Goal: Task Accomplishment & Management: Manage account settings

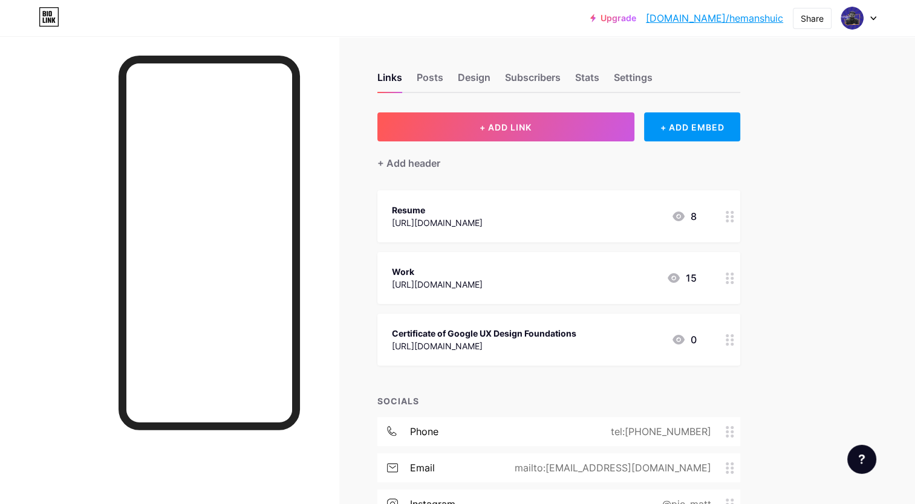
click at [681, 275] on div "15" at bounding box center [681, 278] width 30 height 15
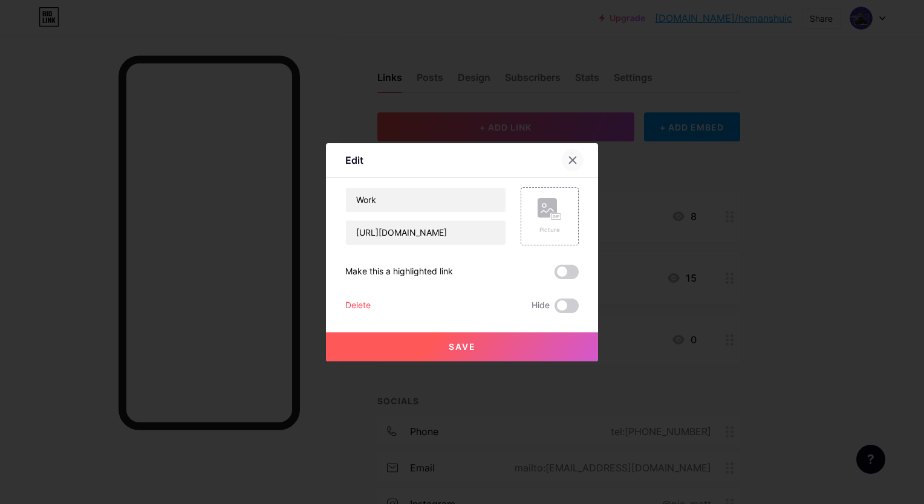
click at [574, 155] on div at bounding box center [573, 160] width 22 height 22
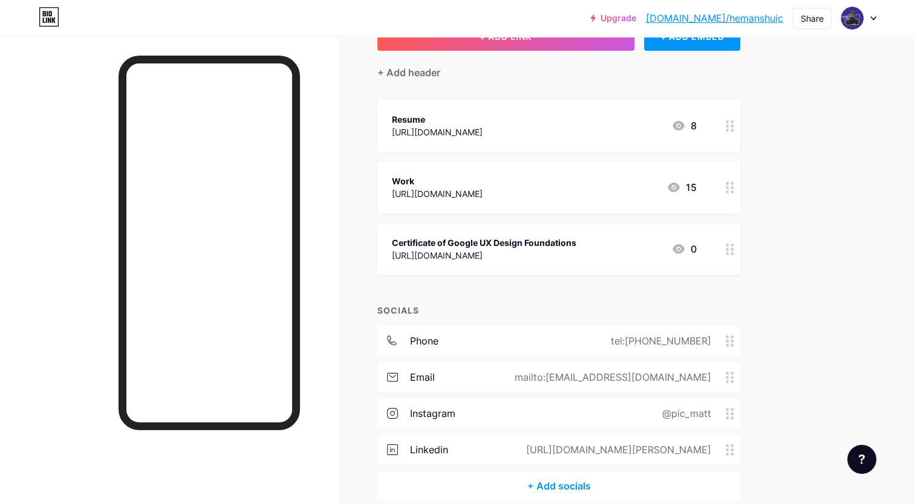
scroll to position [86, 0]
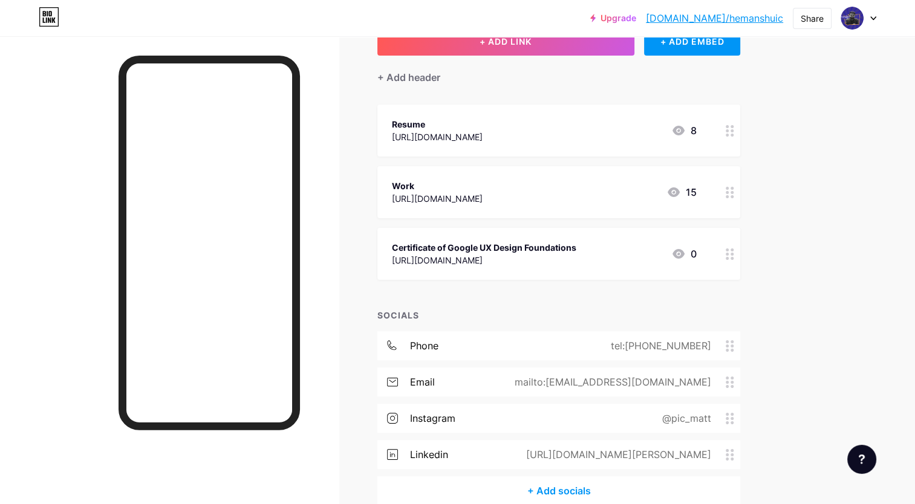
click at [483, 137] on div "[URL][DOMAIN_NAME]" at bounding box center [437, 137] width 91 height 13
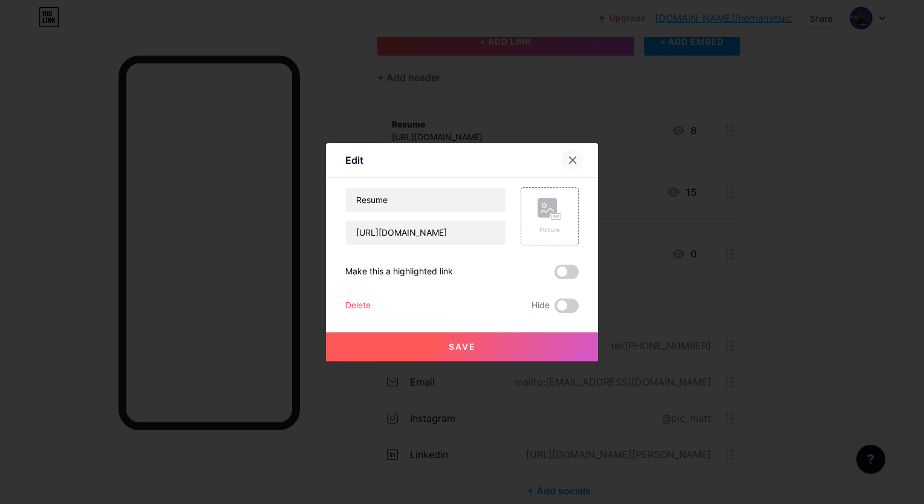
click at [574, 167] on div at bounding box center [573, 160] width 22 height 22
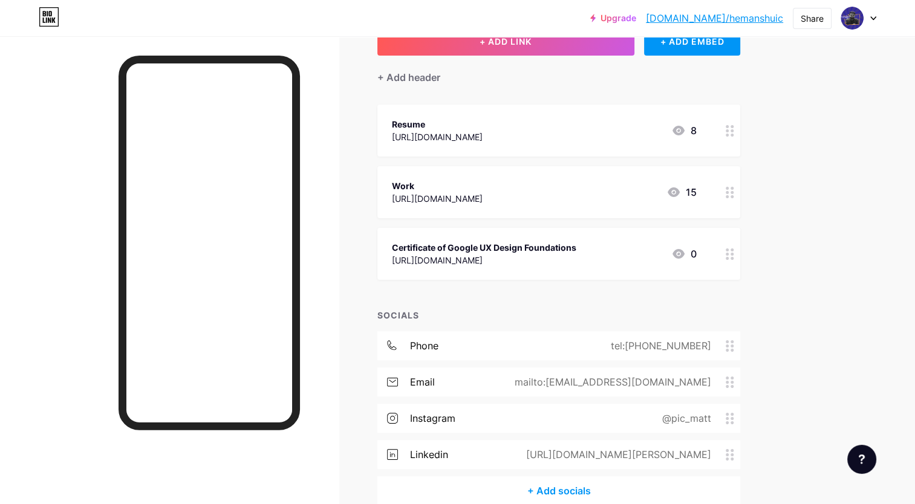
click at [677, 131] on icon at bounding box center [678, 130] width 15 height 15
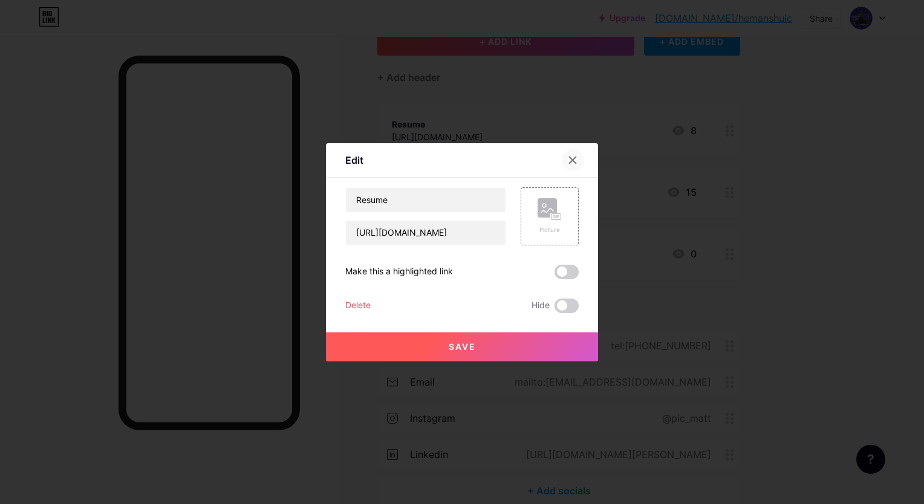
click at [574, 159] on icon at bounding box center [573, 160] width 10 height 10
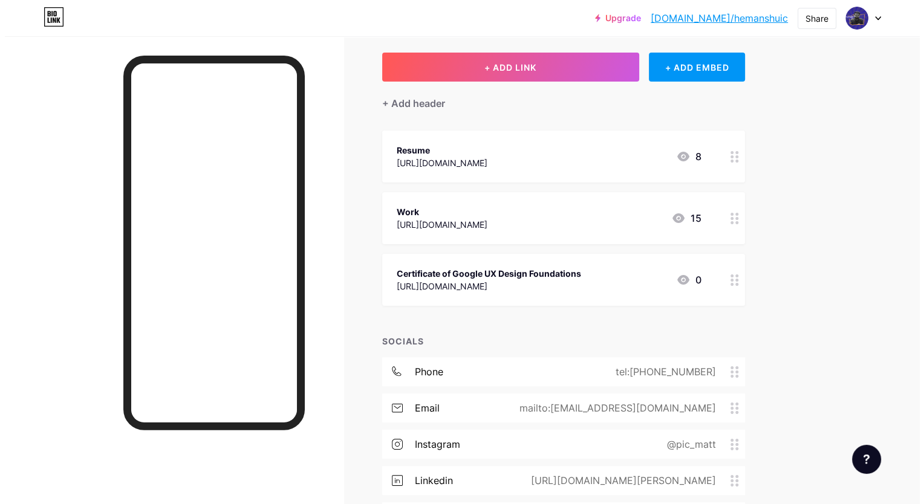
scroll to position [0, 0]
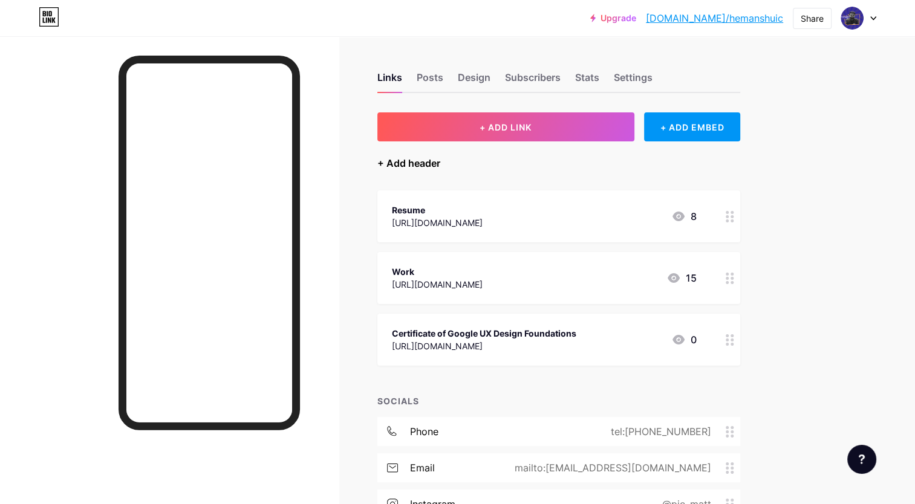
click at [423, 166] on div "+ Add header" at bounding box center [408, 163] width 63 height 15
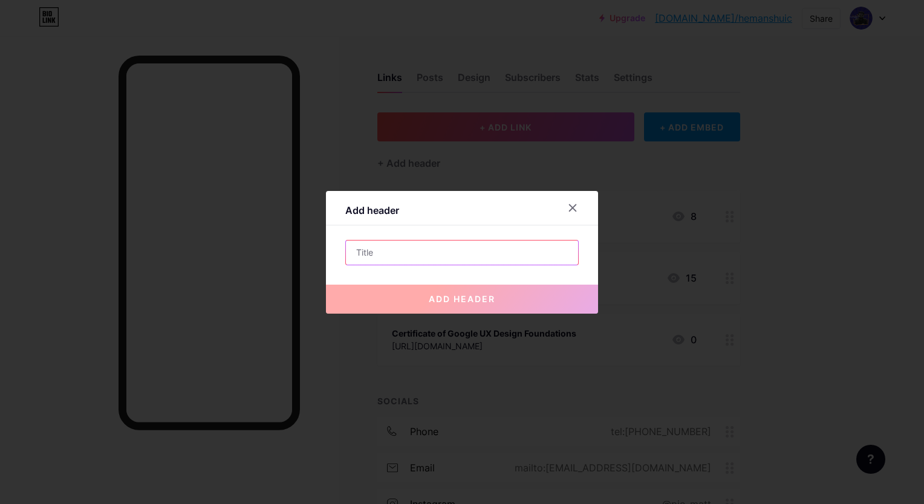
click at [381, 250] on input "text" at bounding box center [462, 253] width 232 height 24
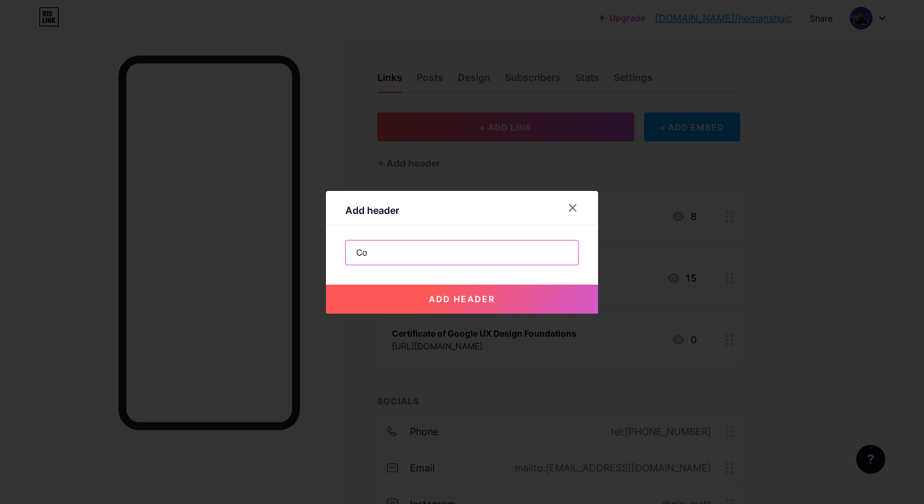
type input "C"
type input "M"
type input "Dribbble"
click at [515, 296] on button "add header" at bounding box center [462, 299] width 272 height 29
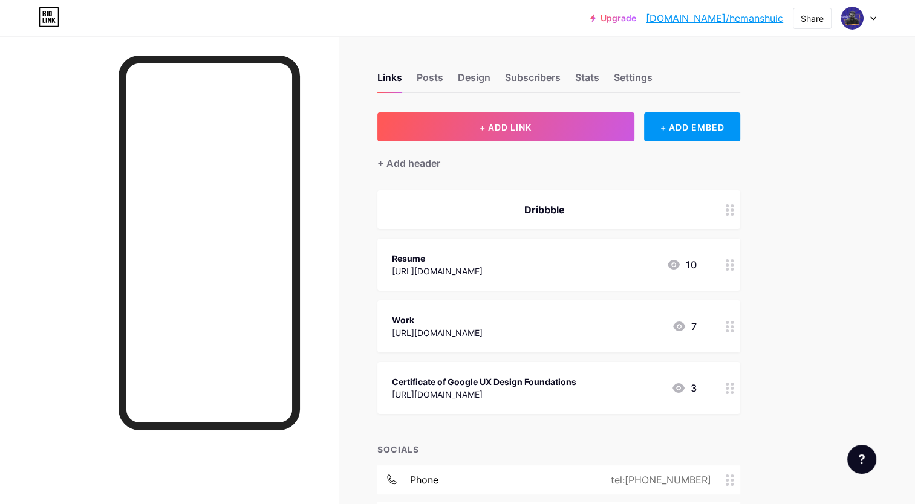
click at [726, 207] on icon at bounding box center [730, 209] width 8 height 11
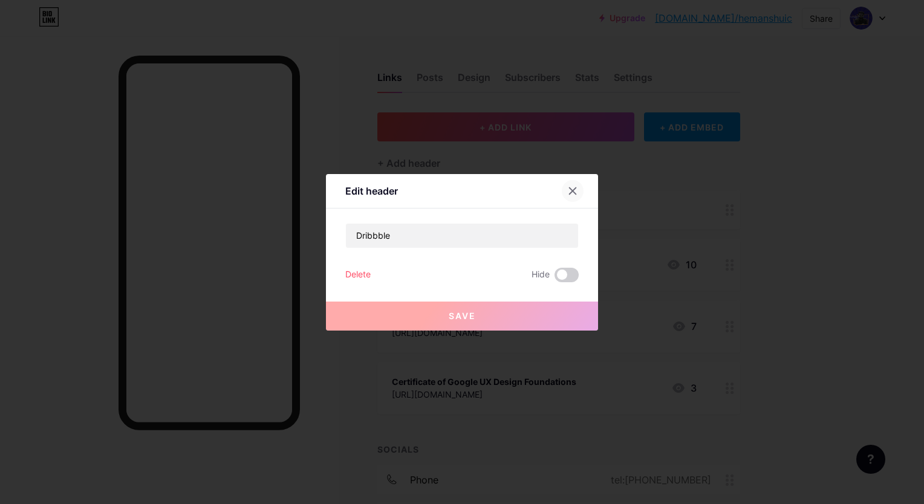
click at [568, 192] on icon at bounding box center [573, 191] width 10 height 10
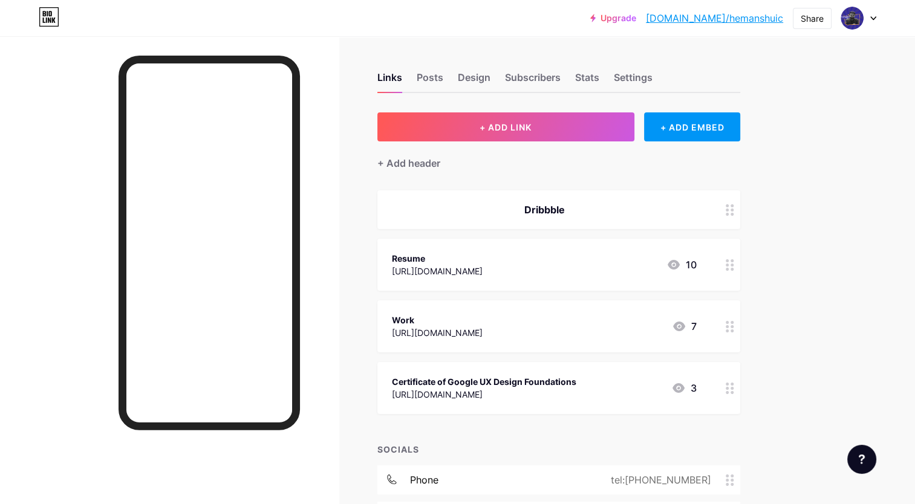
click at [728, 261] on icon at bounding box center [730, 264] width 8 height 11
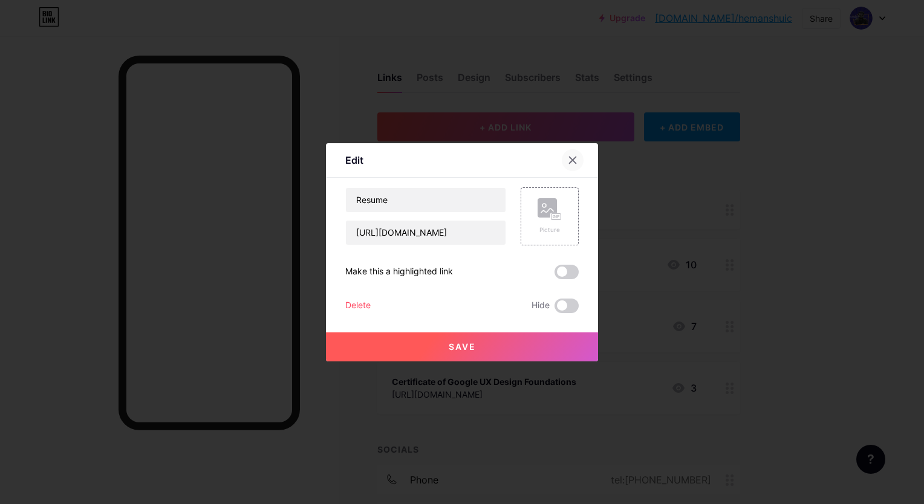
click at [568, 163] on icon at bounding box center [573, 160] width 10 height 10
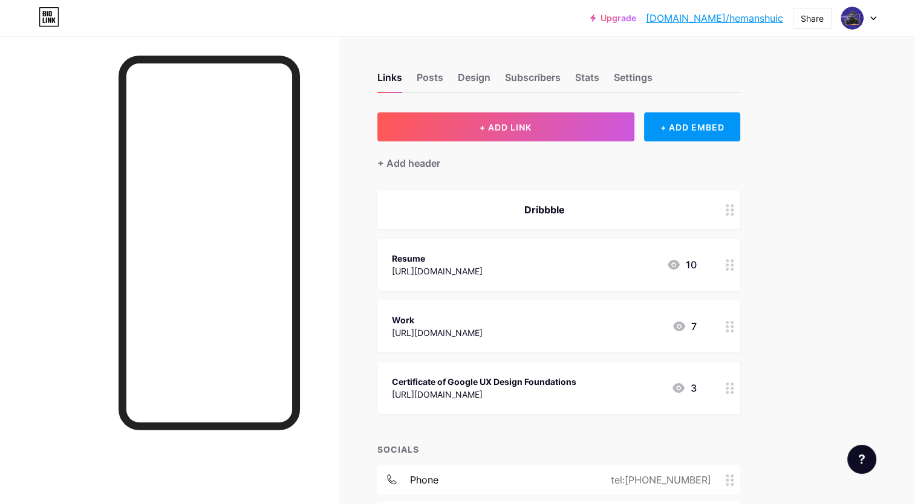
click at [729, 212] on icon at bounding box center [730, 209] width 8 height 11
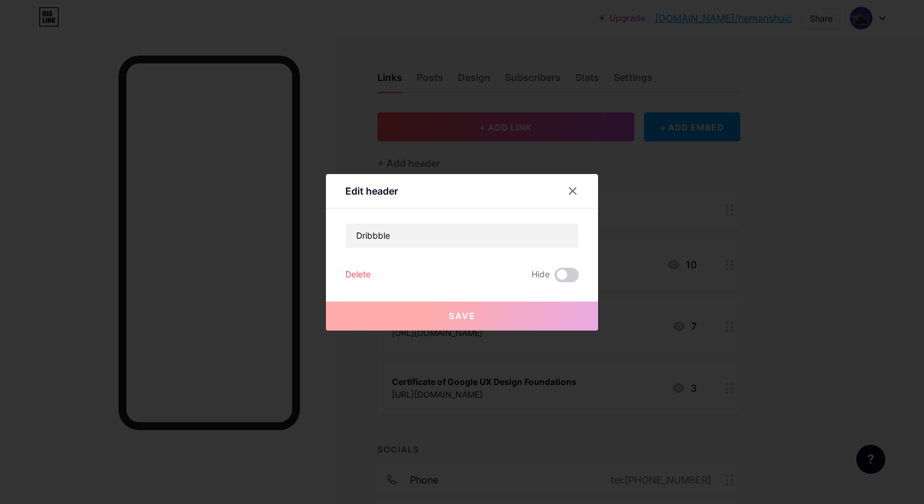
click at [357, 270] on div "Delete" at bounding box center [357, 275] width 25 height 15
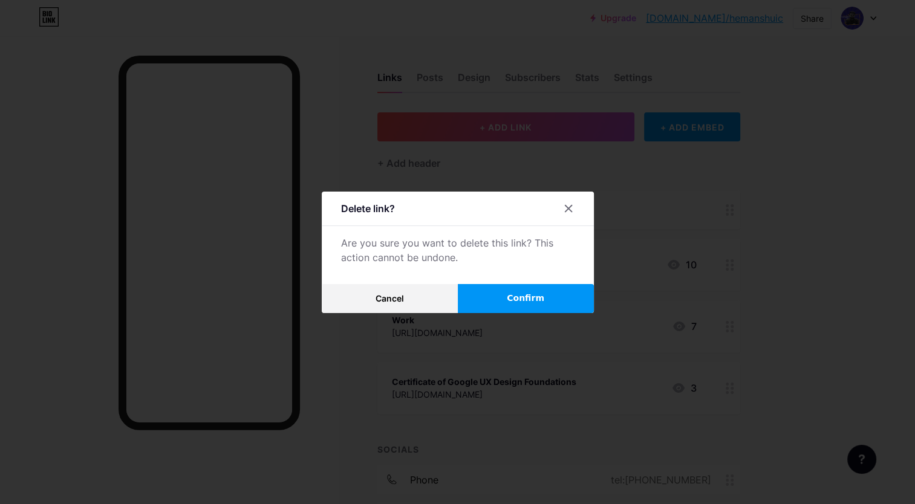
click at [516, 289] on button "Confirm" at bounding box center [526, 298] width 136 height 29
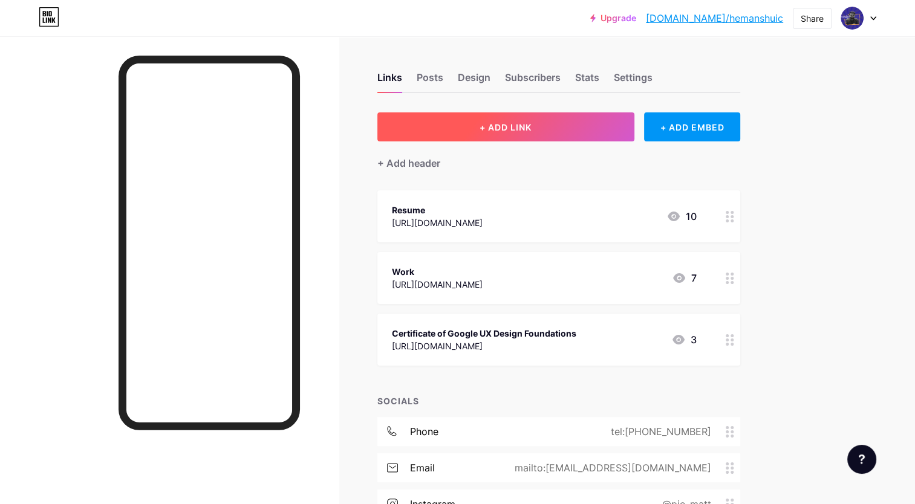
click at [571, 122] on button "+ ADD LINK" at bounding box center [505, 126] width 257 height 29
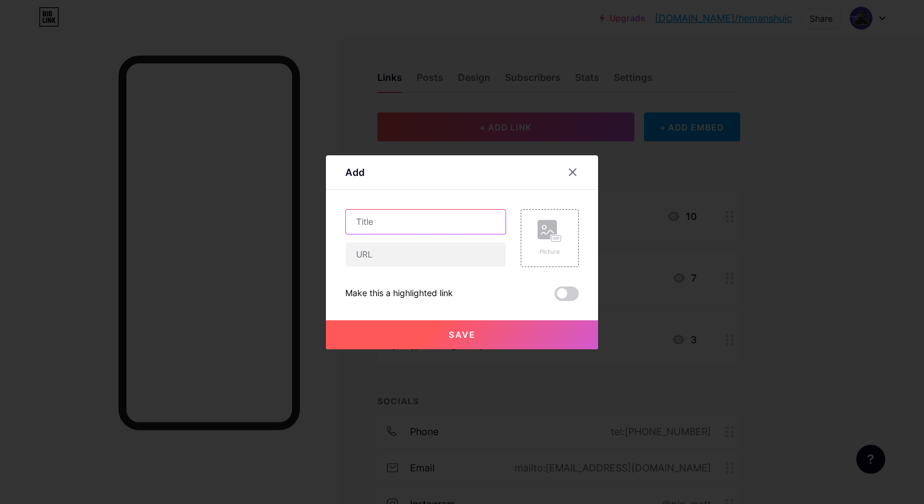
click at [399, 215] on input "text" at bounding box center [426, 222] width 160 height 24
type input "Dribble"
click at [366, 250] on input "text" at bounding box center [426, 254] width 160 height 24
paste input "[URL][DOMAIN_NAME]"
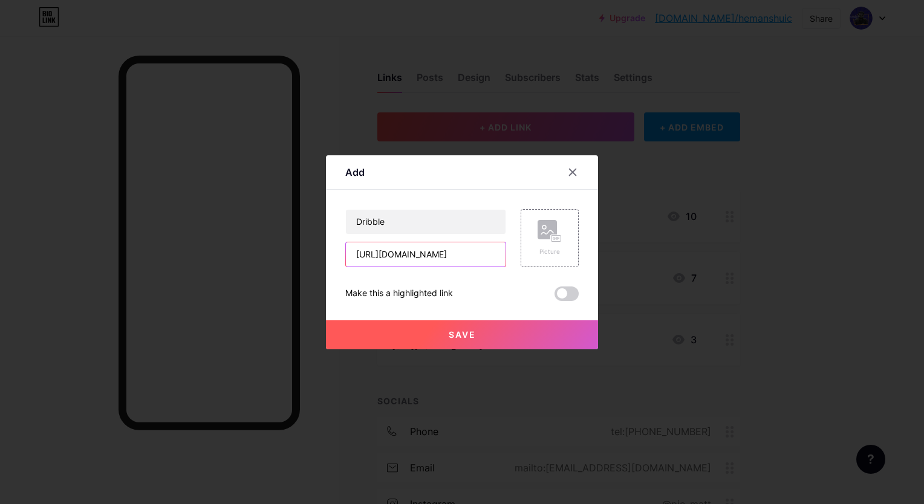
type input "[URL][DOMAIN_NAME]"
click at [479, 337] on button "Save" at bounding box center [462, 334] width 272 height 29
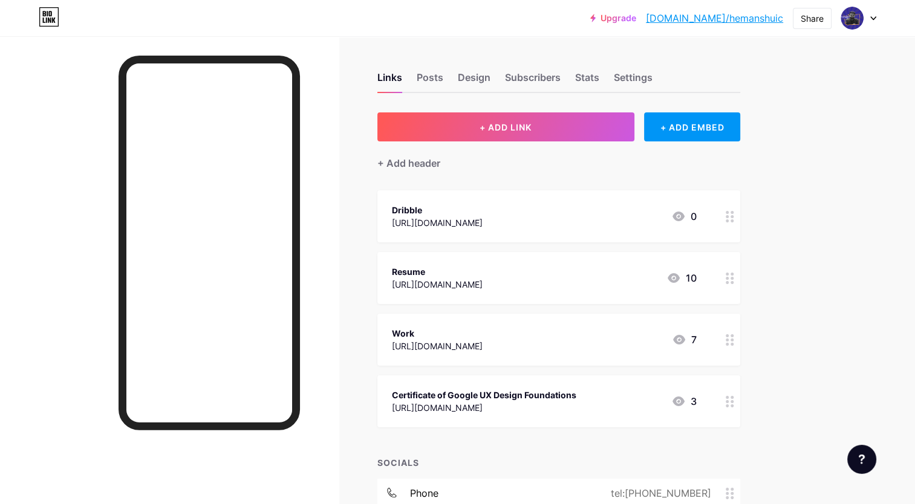
click at [726, 216] on circle at bounding box center [727, 216] width 3 height 3
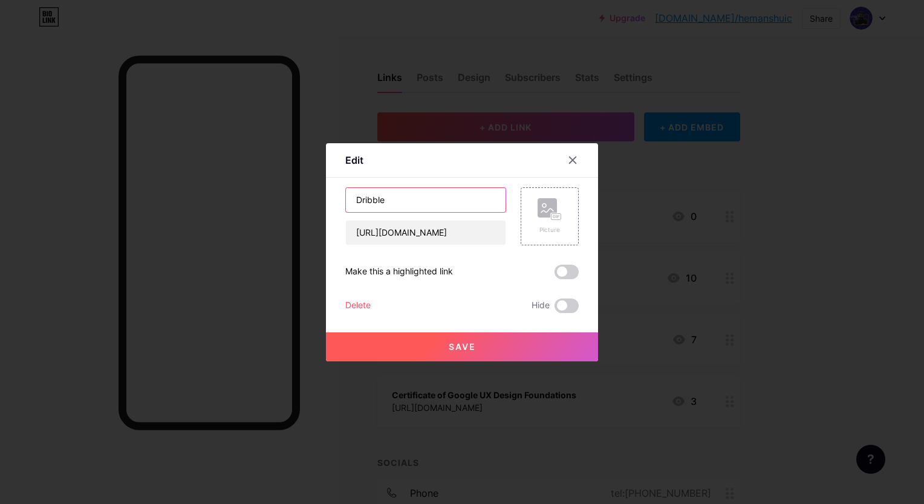
click at [398, 197] on input "Dribble" at bounding box center [426, 200] width 160 height 24
type input "Dribble - App Design"
click at [467, 351] on span "Save" at bounding box center [462, 347] width 27 height 10
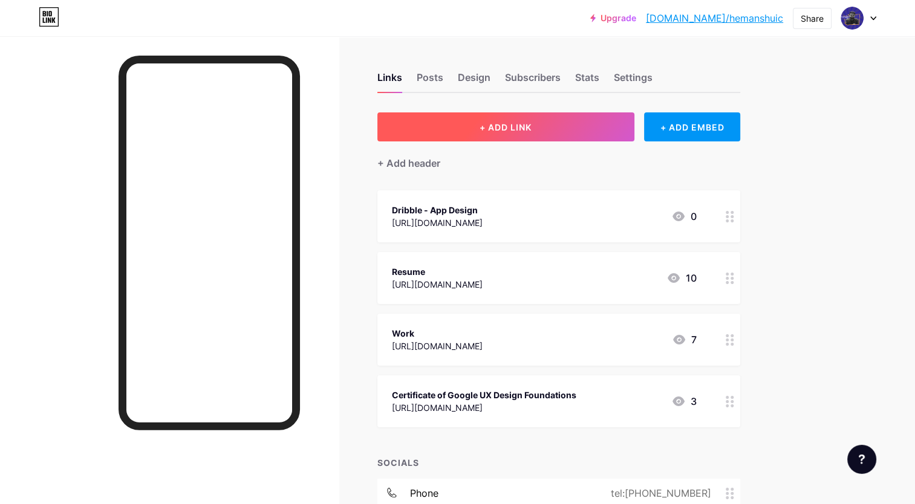
click at [586, 126] on button "+ ADD LINK" at bounding box center [505, 126] width 257 height 29
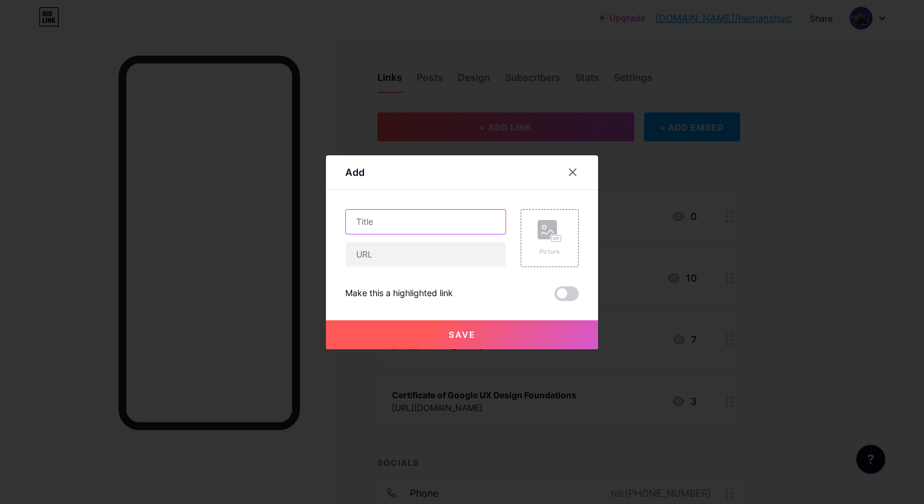
click at [370, 220] on input "text" at bounding box center [426, 222] width 160 height 24
type input "Dribbble - Motion Design"
click at [414, 255] on input "text" at bounding box center [426, 254] width 160 height 24
paste input "[URL][DOMAIN_NAME]"
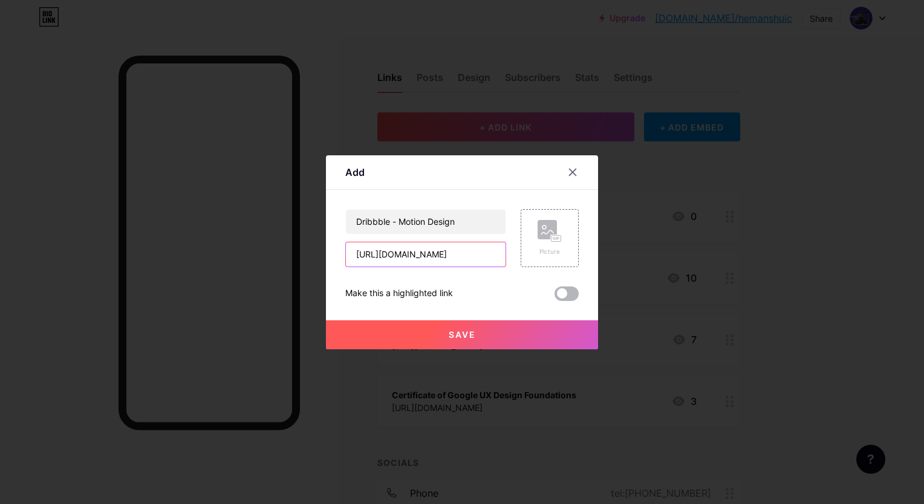
type input "[URL][DOMAIN_NAME]"
click at [570, 296] on span at bounding box center [567, 294] width 24 height 15
click at [555, 297] on input "checkbox" at bounding box center [555, 297] width 0 height 0
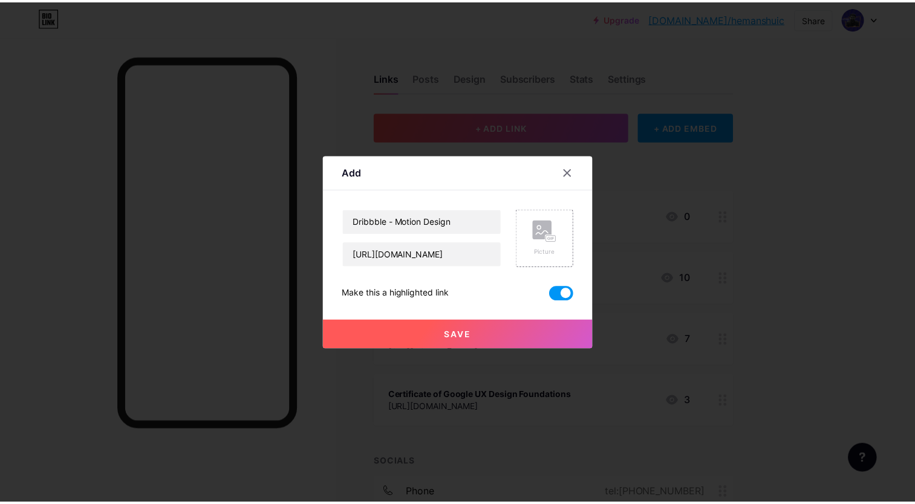
scroll to position [0, 0]
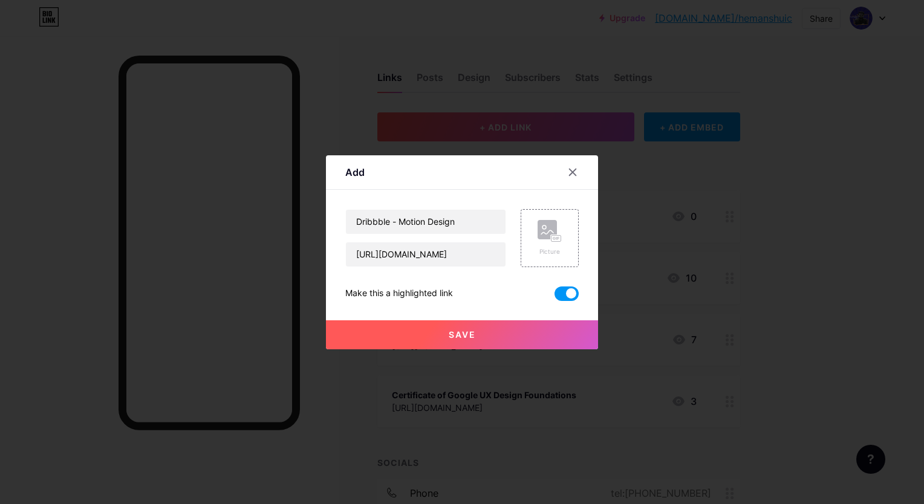
click at [473, 337] on span "Save" at bounding box center [462, 335] width 27 height 10
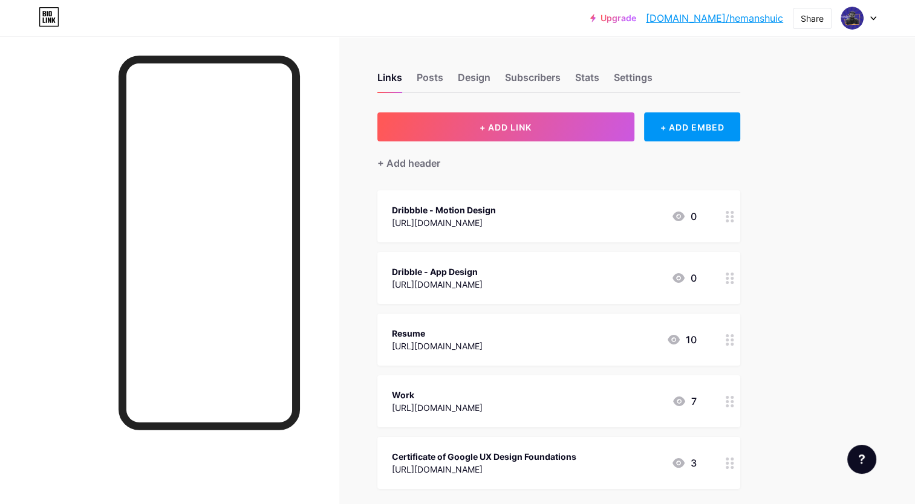
click at [730, 218] on icon at bounding box center [730, 216] width 8 height 11
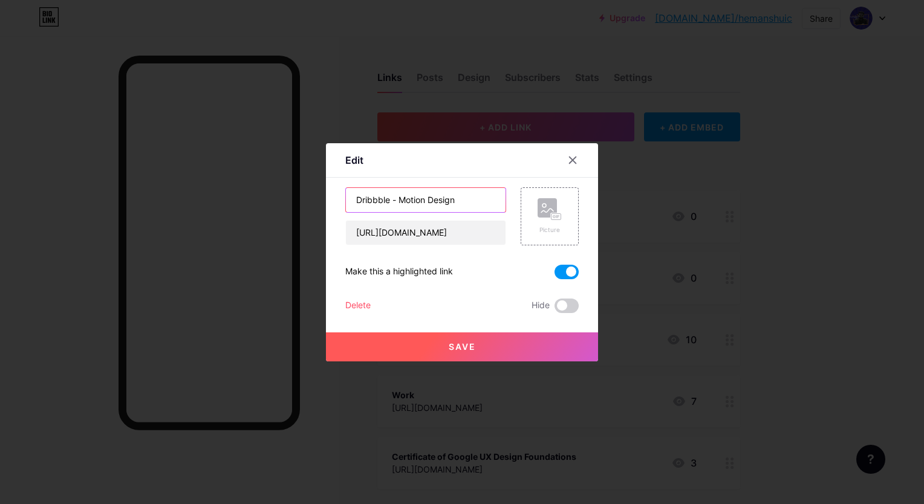
drag, startPoint x: 459, startPoint y: 200, endPoint x: 398, endPoint y: 198, distance: 61.1
click at [398, 198] on input "Dribbble - Motion Design" at bounding box center [426, 200] width 160 height 24
type input "Dribbble - Web Motion Design"
click at [457, 348] on span "Save" at bounding box center [462, 347] width 27 height 10
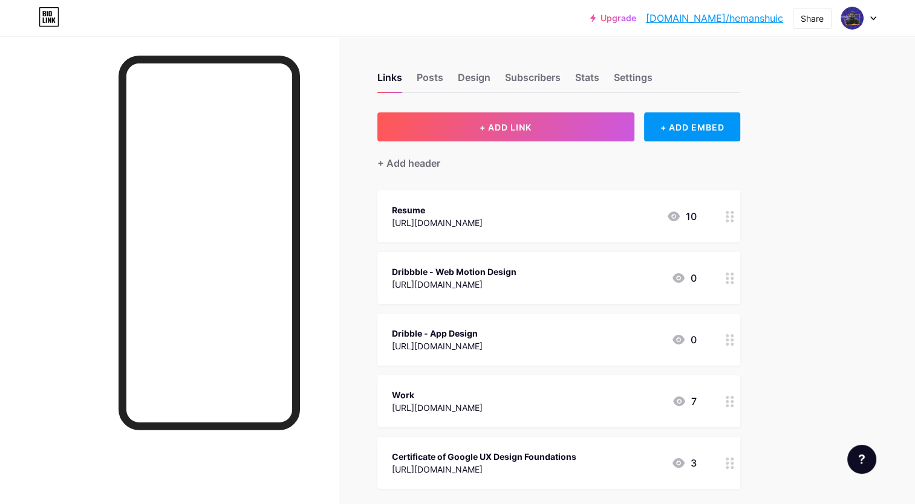
click at [726, 215] on circle at bounding box center [727, 216] width 3 height 3
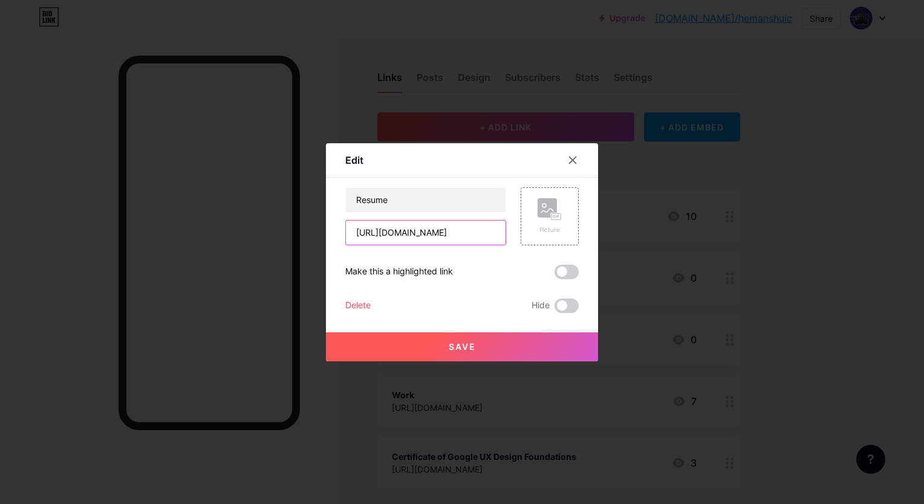
click at [398, 231] on input "[URL][DOMAIN_NAME]" at bounding box center [426, 233] width 160 height 24
paste input "nqiaca_gEgjylz7r_kUwPZcx02eHvBbg/view?usp=drive_link"
type input "[URL][DOMAIN_NAME]"
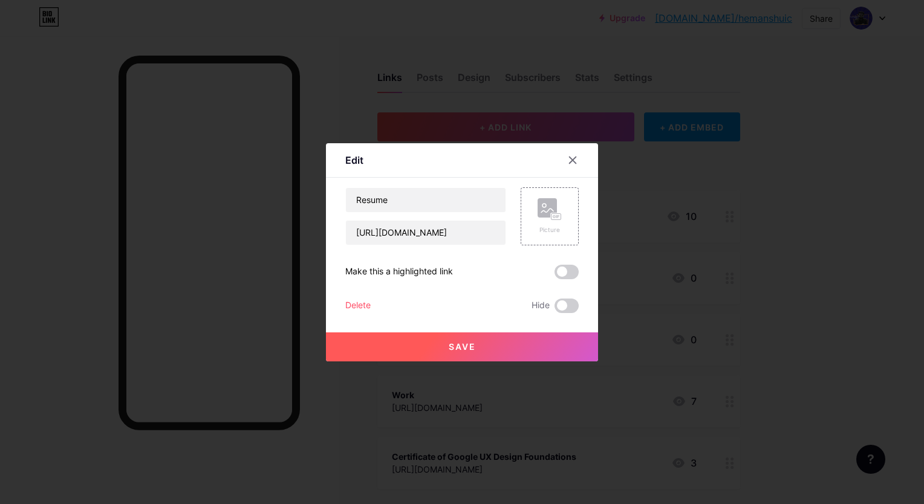
click at [486, 356] on button "Save" at bounding box center [462, 347] width 272 height 29
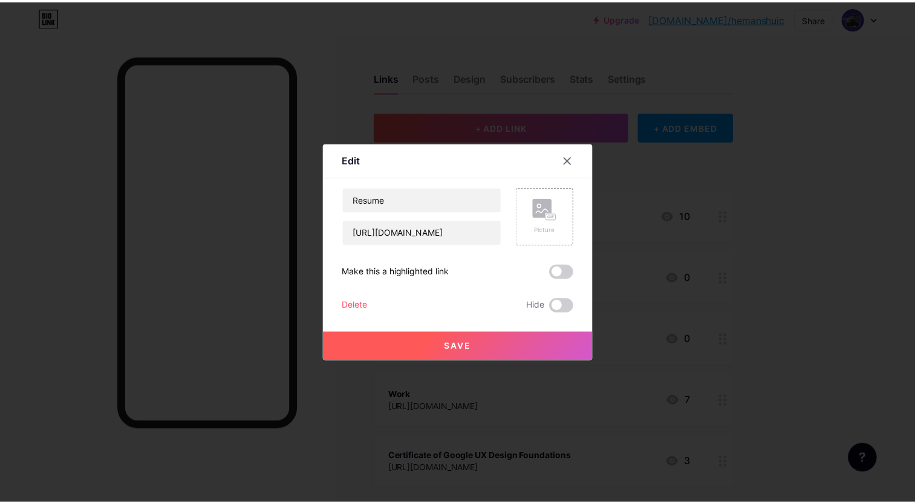
scroll to position [0, 0]
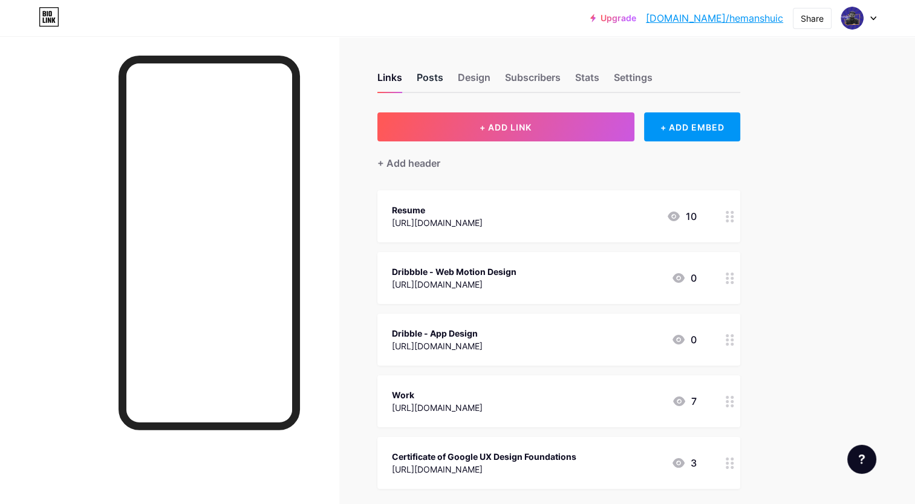
click at [431, 71] on div "Posts" at bounding box center [430, 81] width 27 height 22
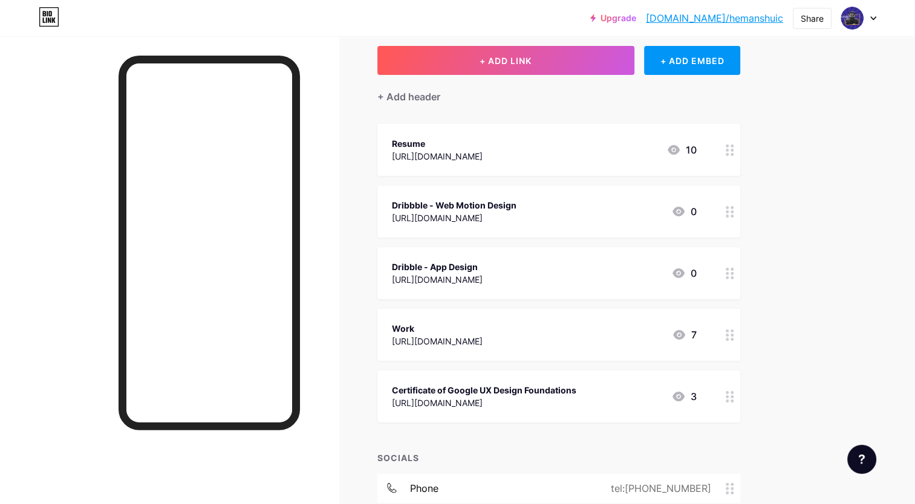
scroll to position [242, 0]
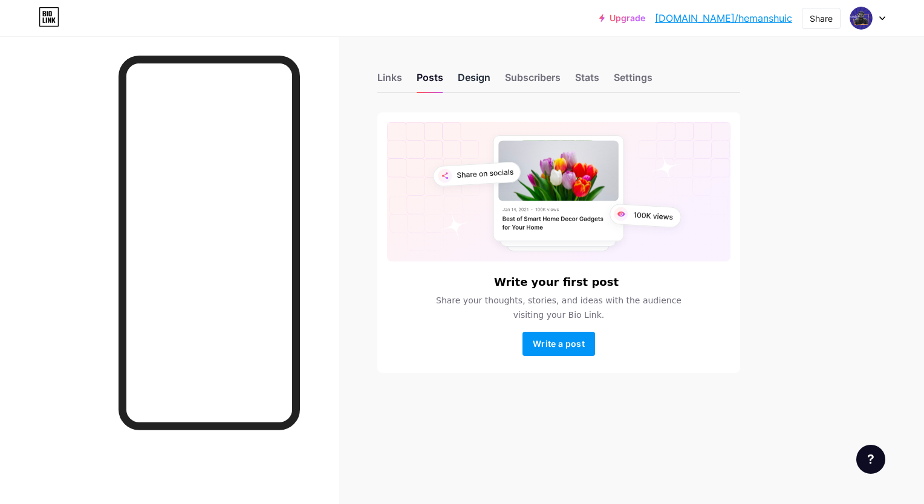
click at [470, 71] on div "Design" at bounding box center [474, 81] width 33 height 22
click at [387, 76] on div "Links" at bounding box center [389, 81] width 25 height 22
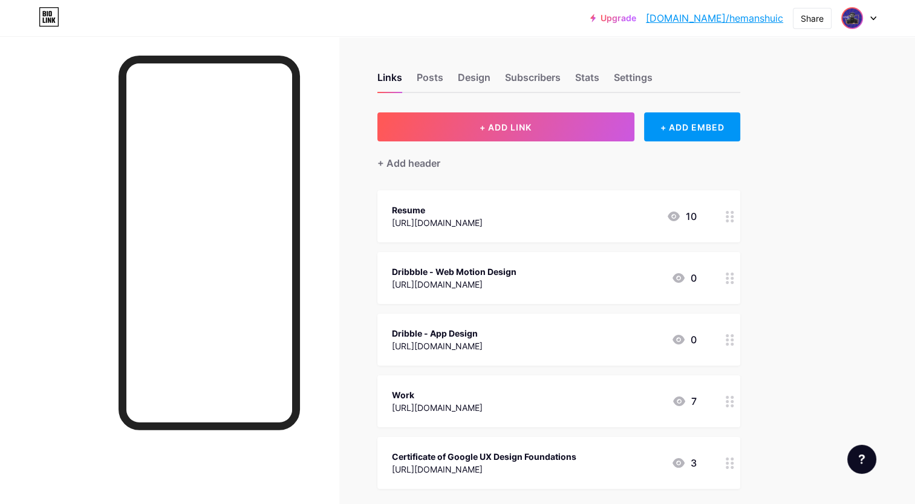
click at [848, 24] on img at bounding box center [851, 17] width 19 height 19
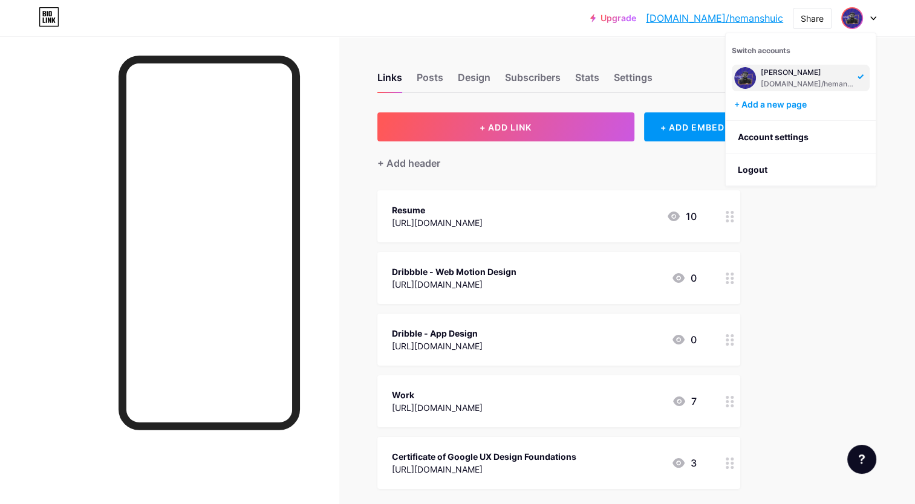
drag, startPoint x: 857, startPoint y: 270, endPoint x: 772, endPoint y: 268, distance: 84.7
click at [856, 270] on div "Upgrade [DOMAIN_NAME]/[PERSON_NAME]... [DOMAIN_NAME]/hemanshuic Share Switch ac…" at bounding box center [457, 387] width 915 height 775
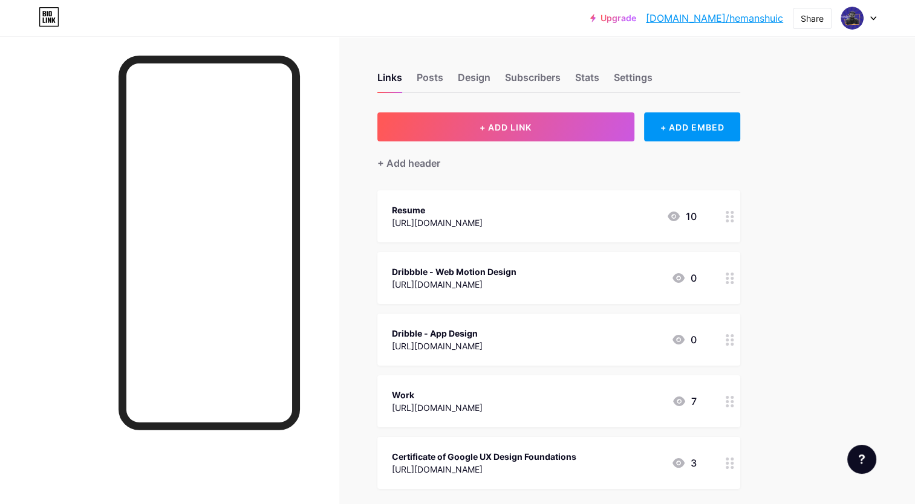
click at [894, 155] on div "Upgrade [DOMAIN_NAME]/[PERSON_NAME]... [DOMAIN_NAME]/hemanshuic Share Switch ac…" at bounding box center [457, 387] width 915 height 775
click at [651, 77] on div "Settings" at bounding box center [633, 81] width 39 height 22
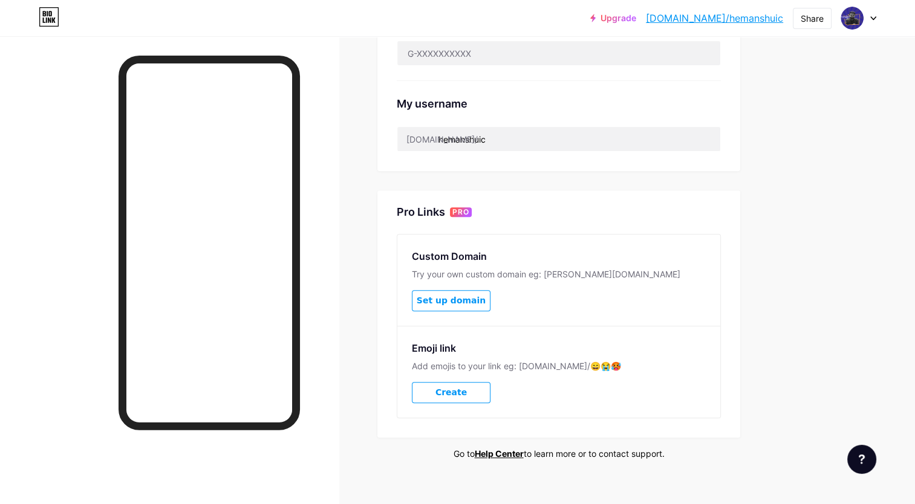
scroll to position [449, 0]
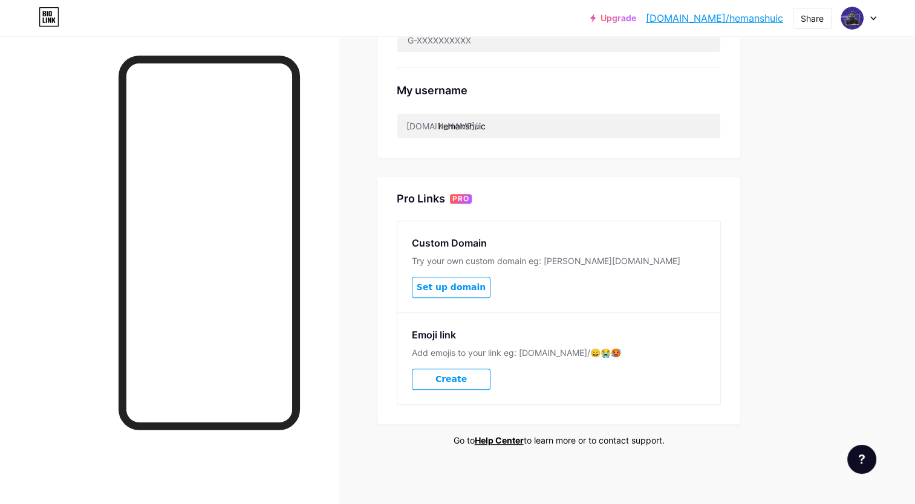
click at [325, 123] on div at bounding box center [169, 288] width 339 height 504
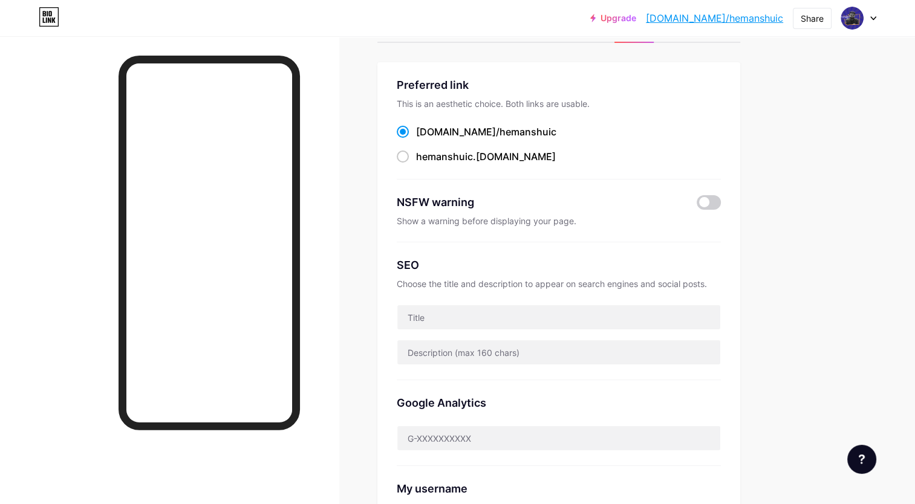
scroll to position [0, 0]
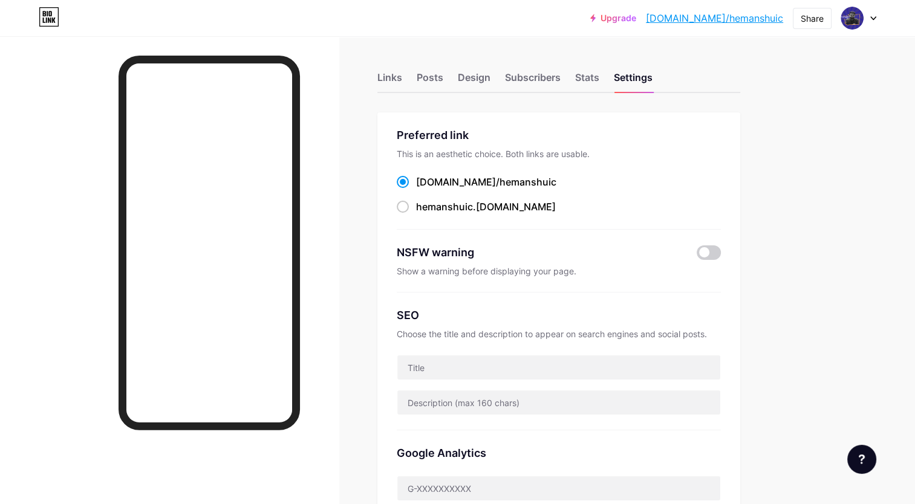
click at [874, 13] on div at bounding box center [858, 18] width 35 height 22
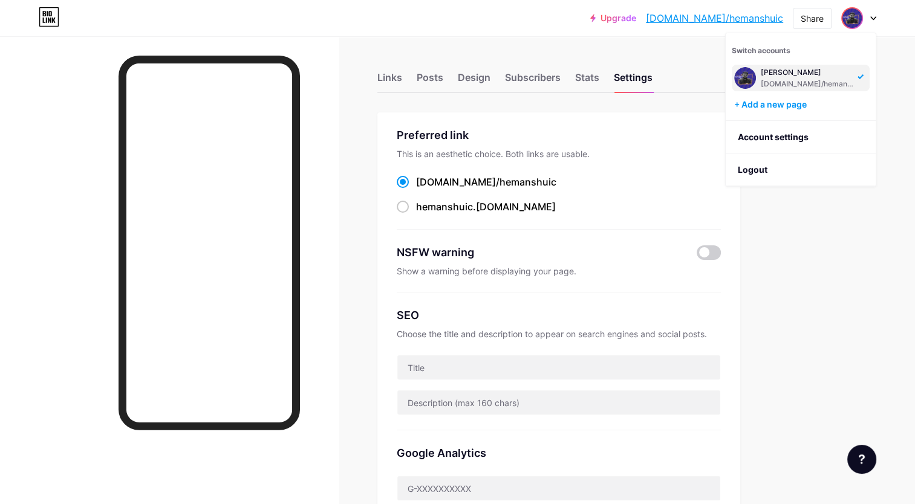
click at [825, 273] on div "Upgrade [DOMAIN_NAME]/[PERSON_NAME]... [DOMAIN_NAME]/hemanshuic Share Switch ac…" at bounding box center [457, 478] width 915 height 956
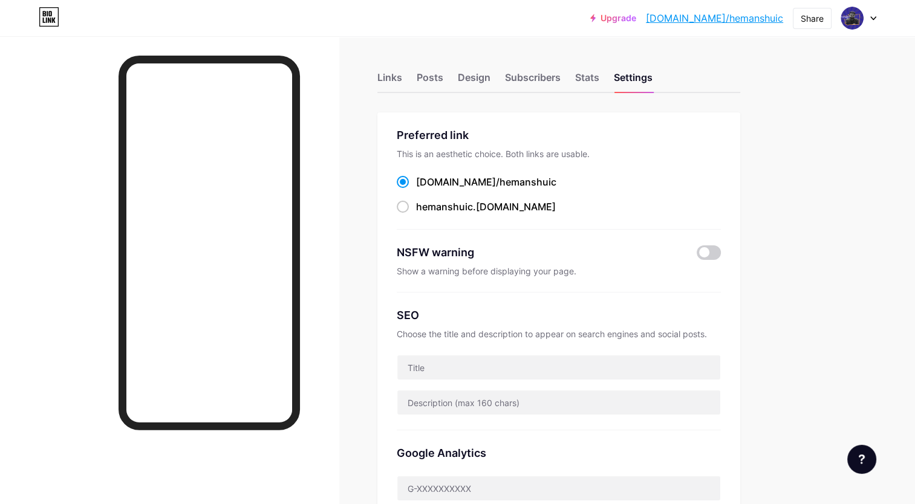
click at [825, 273] on div "Upgrade [DOMAIN_NAME]/[PERSON_NAME]... [DOMAIN_NAME]/hemanshuic Share Switch ac…" at bounding box center [457, 478] width 915 height 956
click at [389, 77] on div "Links" at bounding box center [389, 81] width 25 height 22
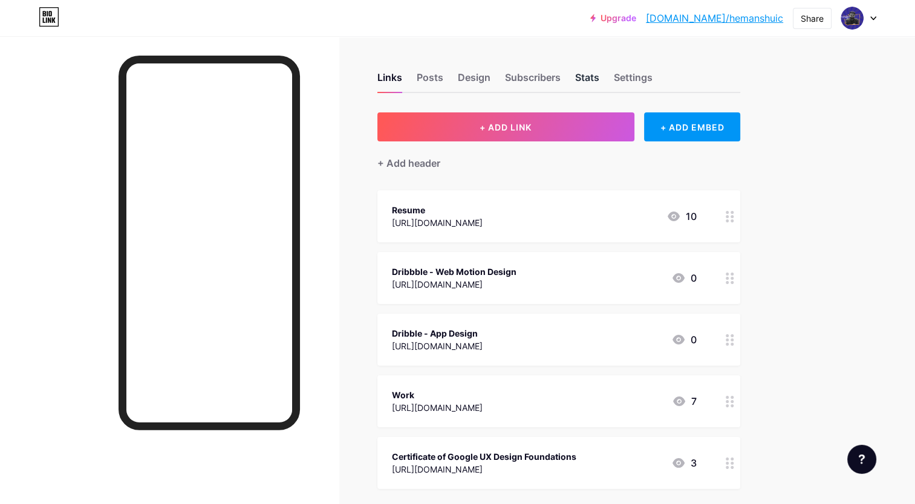
click at [596, 77] on div "Stats" at bounding box center [587, 81] width 24 height 22
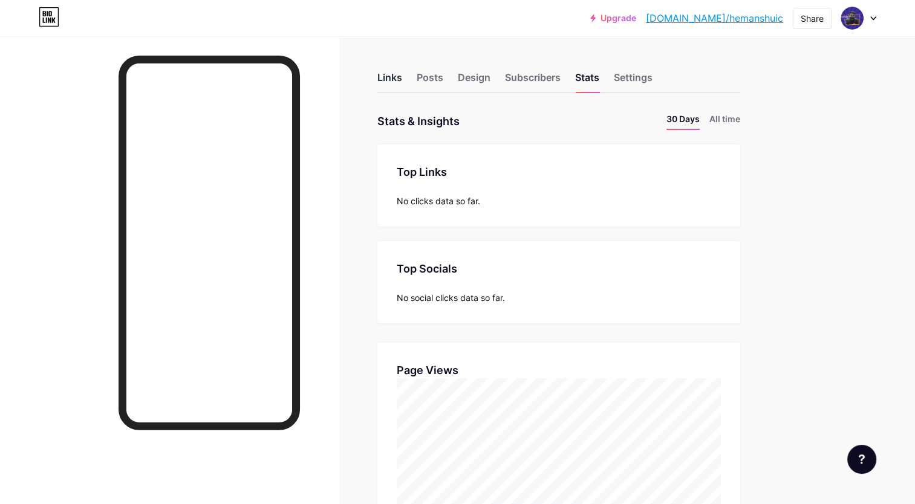
click at [386, 71] on div "Links" at bounding box center [389, 81] width 25 height 22
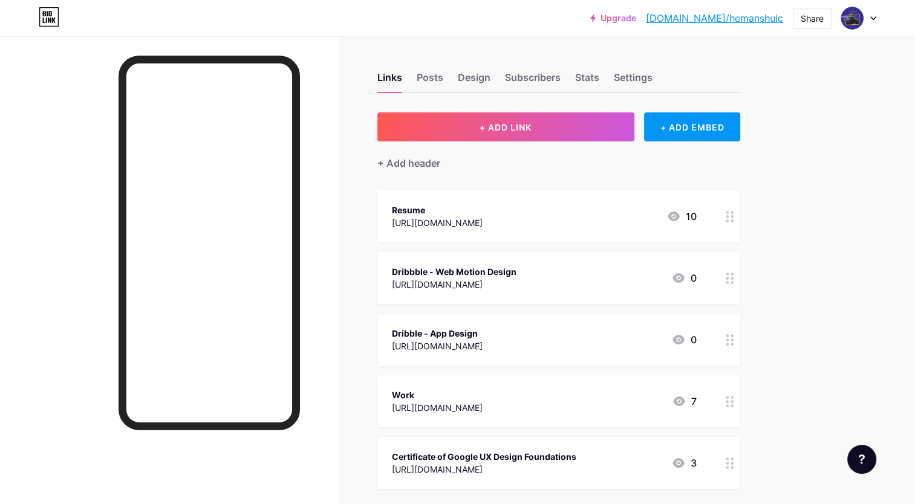
click at [313, 181] on div at bounding box center [169, 288] width 339 height 504
click at [873, 16] on icon at bounding box center [873, 18] width 6 height 4
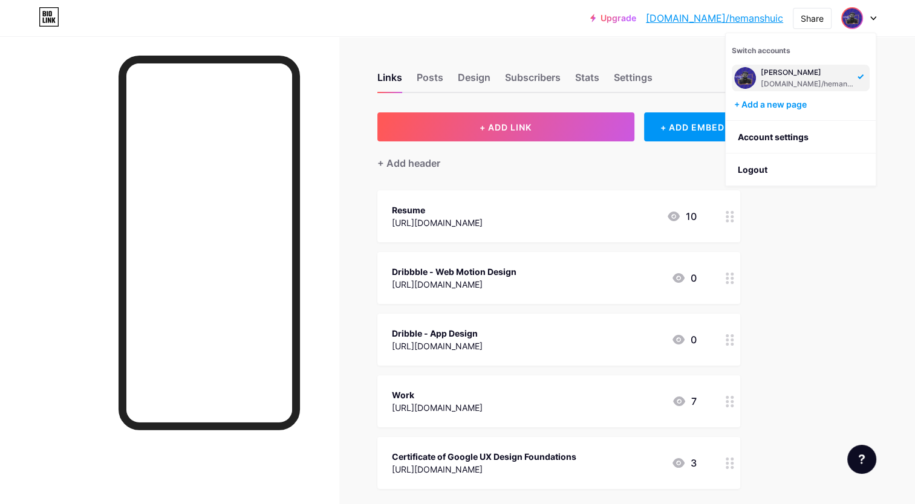
click at [857, 16] on img at bounding box center [851, 17] width 19 height 19
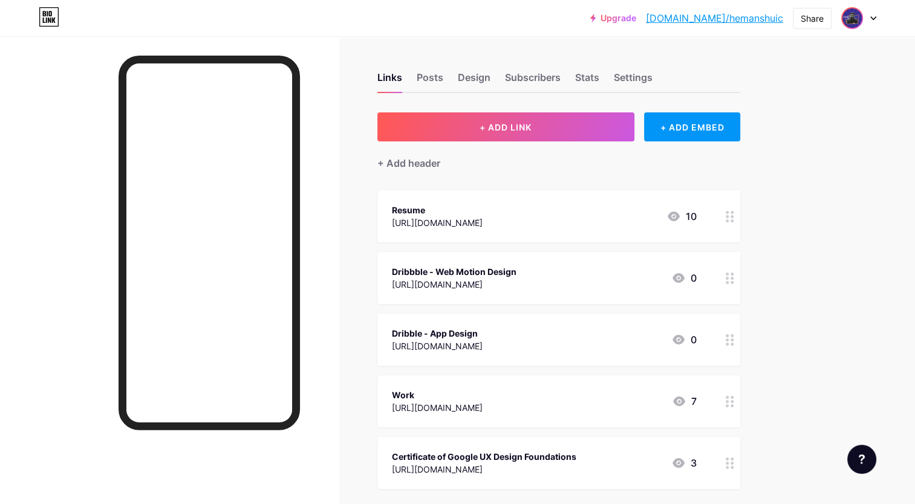
click at [857, 16] on img at bounding box center [851, 17] width 19 height 19
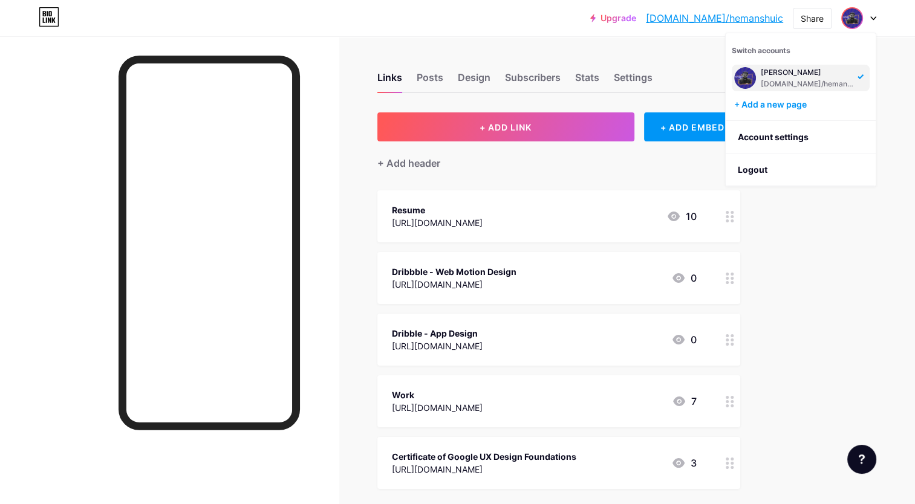
click at [786, 76] on div "[PERSON_NAME]" at bounding box center [807, 73] width 93 height 10
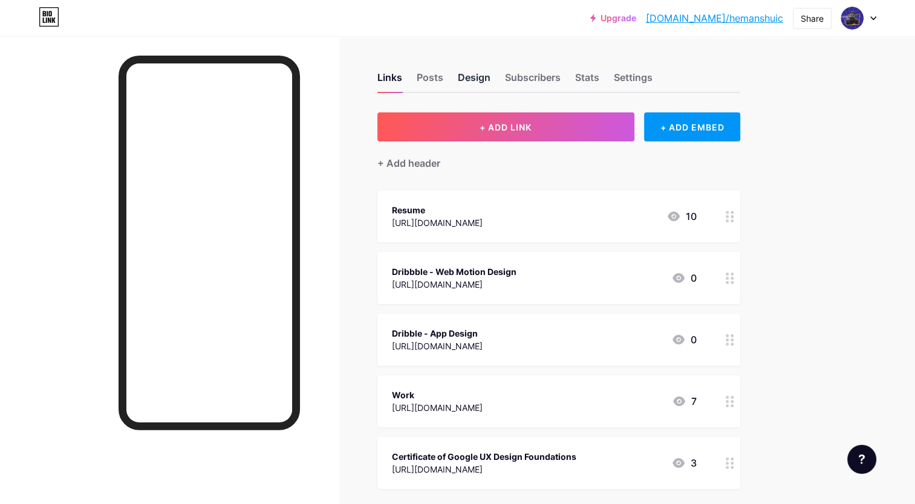
click at [475, 73] on div "Design" at bounding box center [474, 81] width 33 height 22
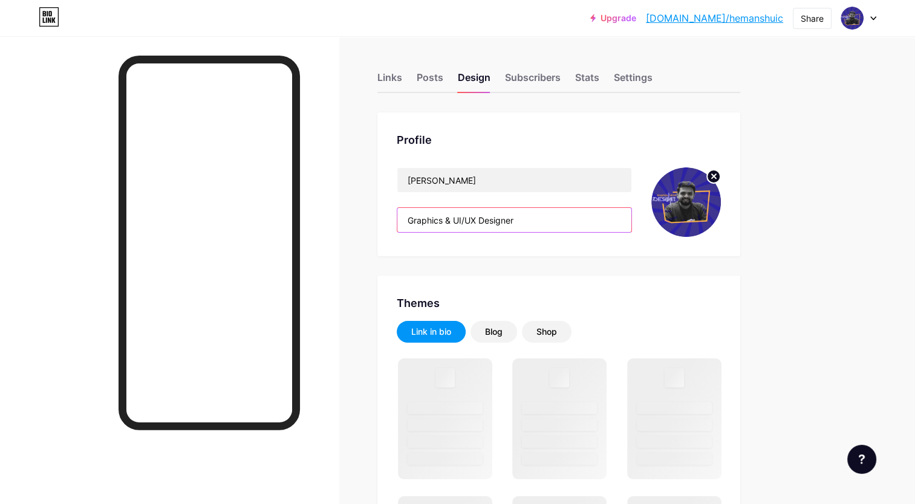
drag, startPoint x: 525, startPoint y: 219, endPoint x: 454, endPoint y: 233, distance: 72.8
click at [454, 233] on div "[PERSON_NAME] Graphics & UI/UX Designer" at bounding box center [514, 203] width 235 height 70
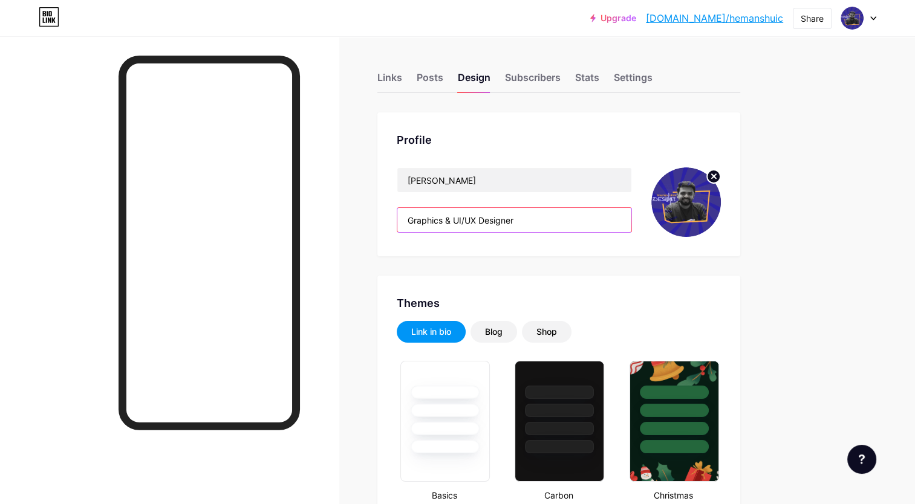
type input "Graphics &"
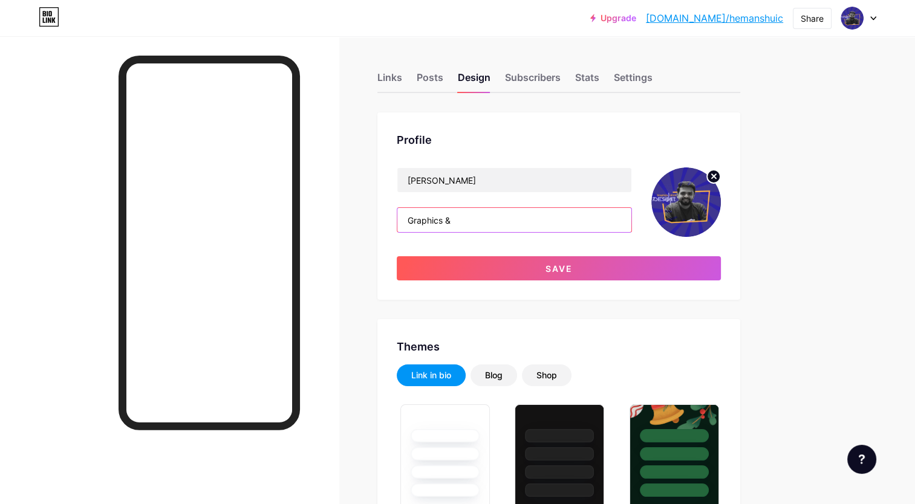
type input "#3e3590"
type input "#000000"
type input "#ffffff"
paste input "UI/UX Designer"
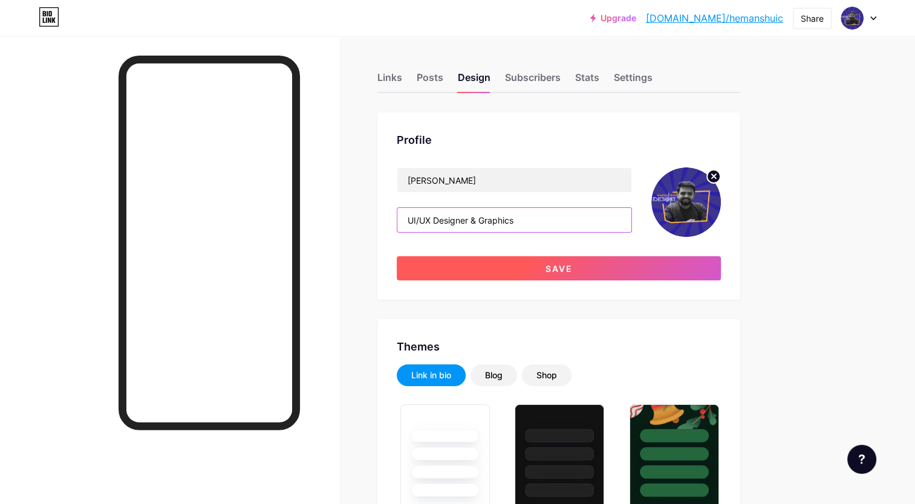
type input "UI/UX Designer & Graphics"
click at [498, 264] on button "Save" at bounding box center [559, 268] width 324 height 24
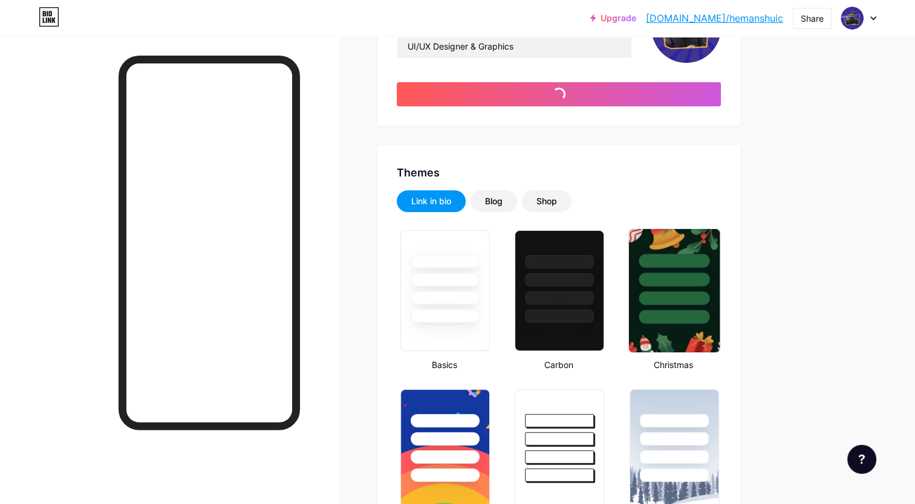
scroll to position [181, 0]
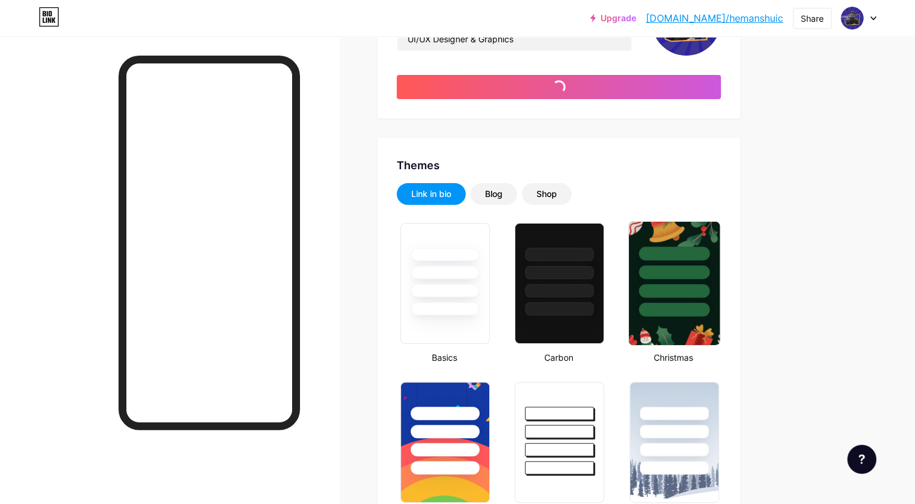
type input "#3e3590"
type input "#000000"
type input "#ffffff"
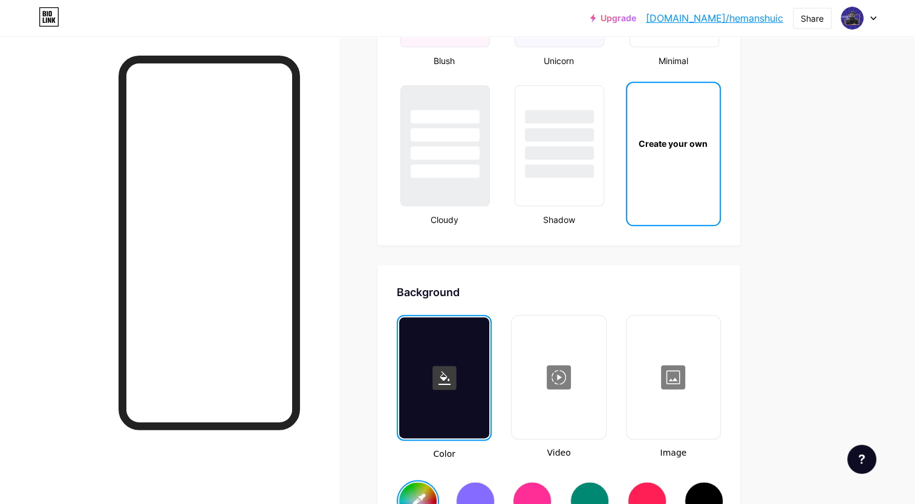
scroll to position [1391, 0]
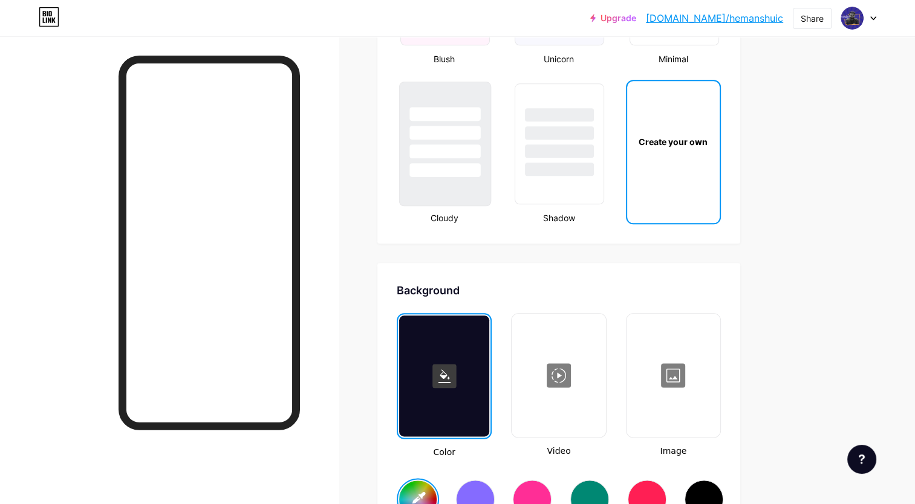
click at [411, 99] on div at bounding box center [445, 129] width 91 height 95
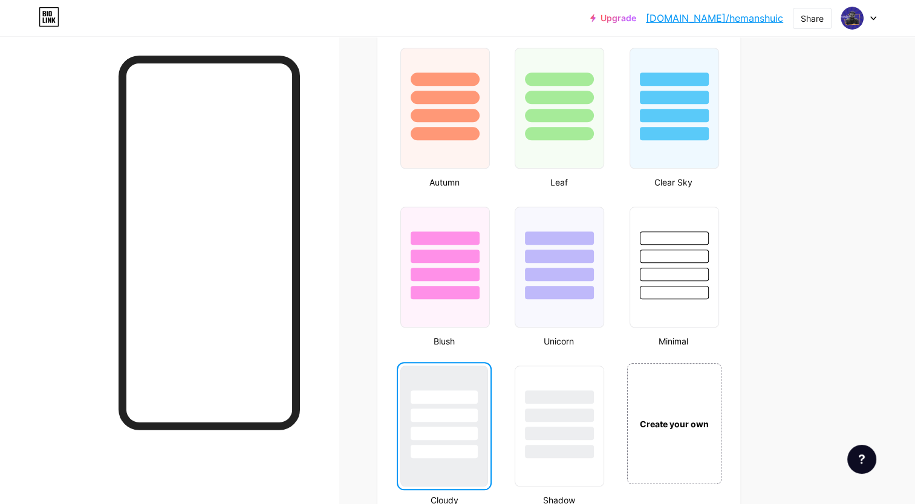
scroll to position [1209, 0]
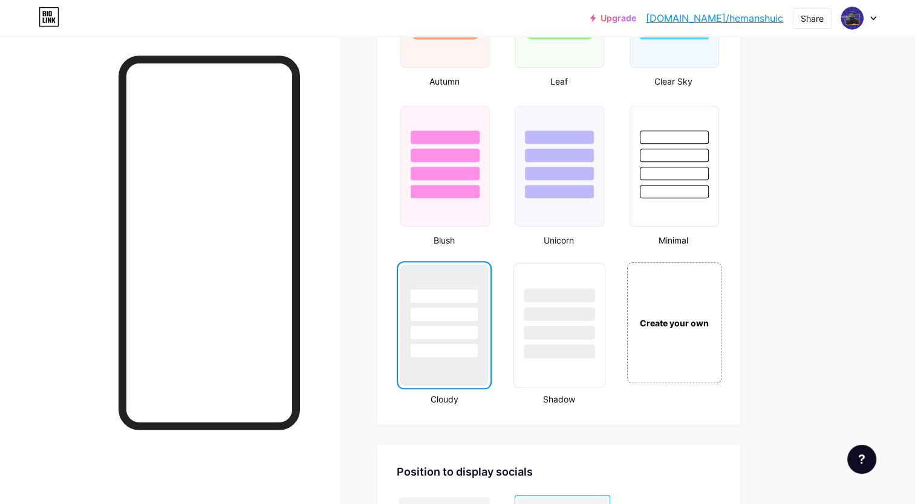
click at [561, 307] on div at bounding box center [559, 314] width 71 height 14
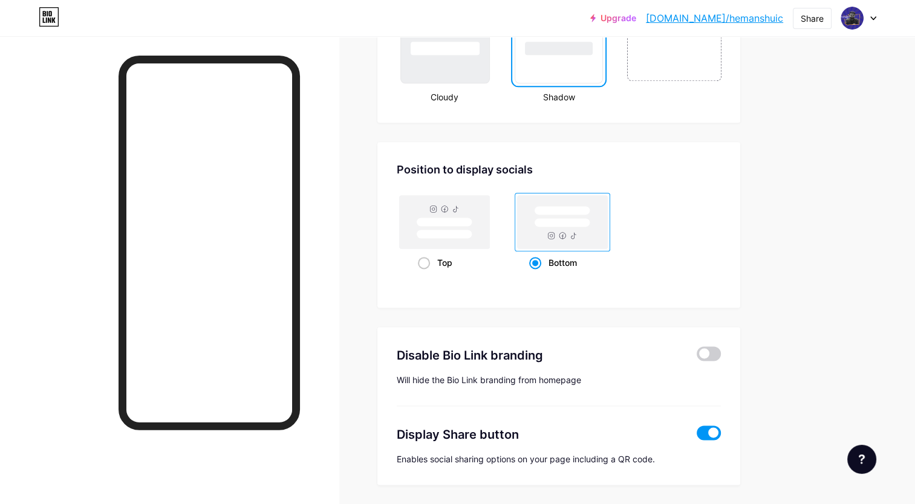
scroll to position [1330, 0]
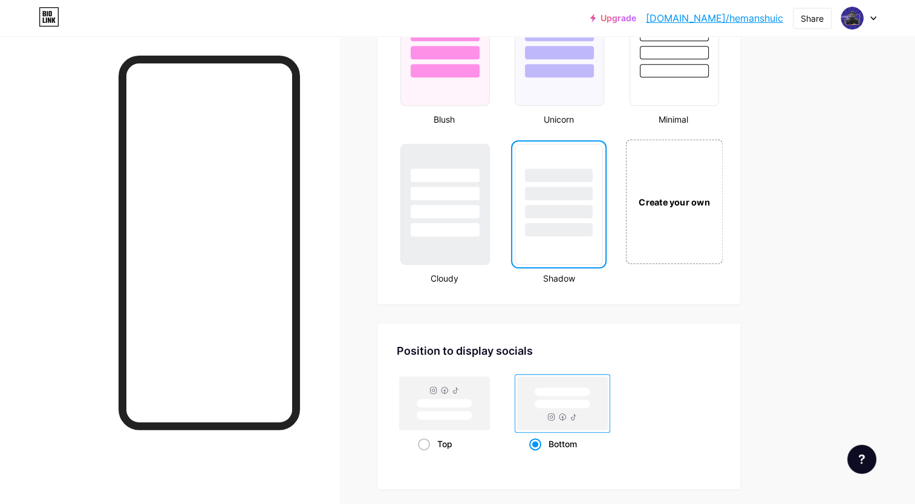
click at [674, 204] on div "Create your own" at bounding box center [673, 201] width 91 height 13
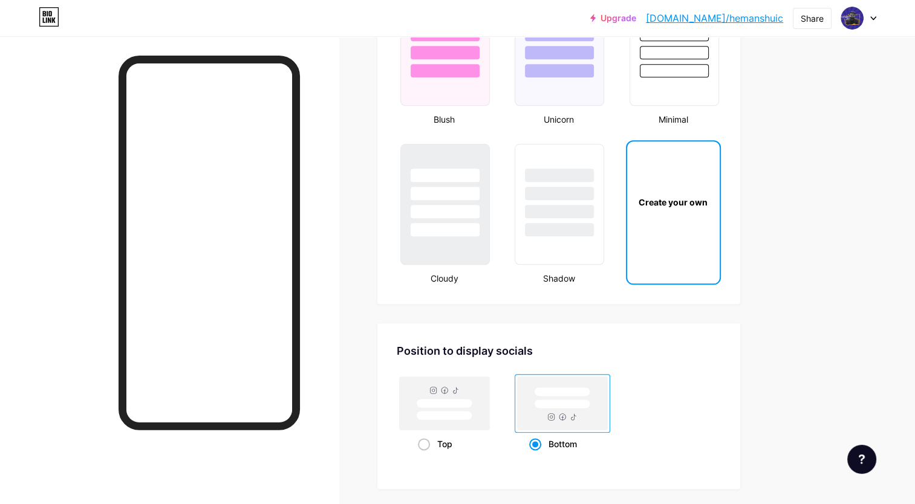
click at [673, 196] on div "Create your own" at bounding box center [673, 202] width 88 height 13
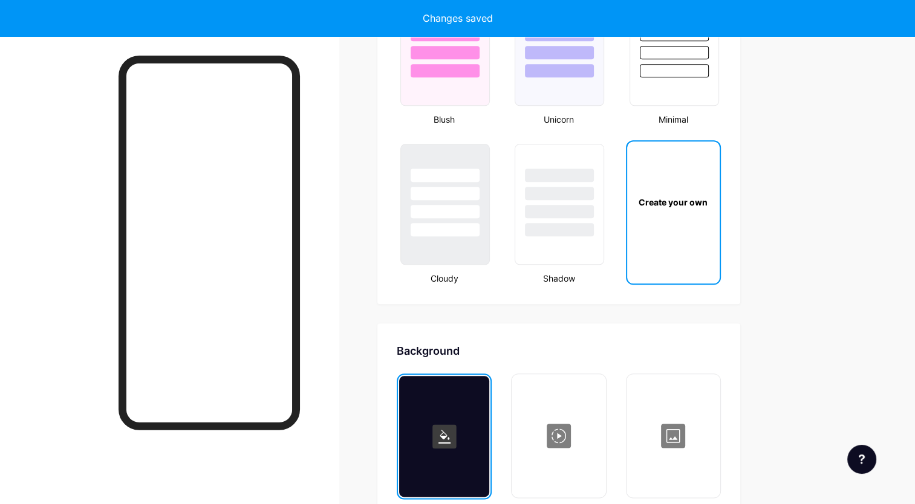
type input "#ffffff"
type input "#000000"
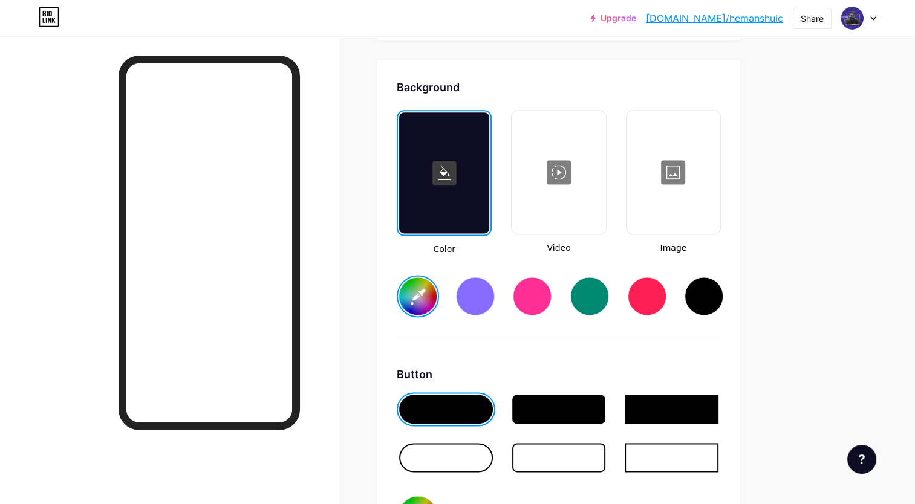
scroll to position [1601, 0]
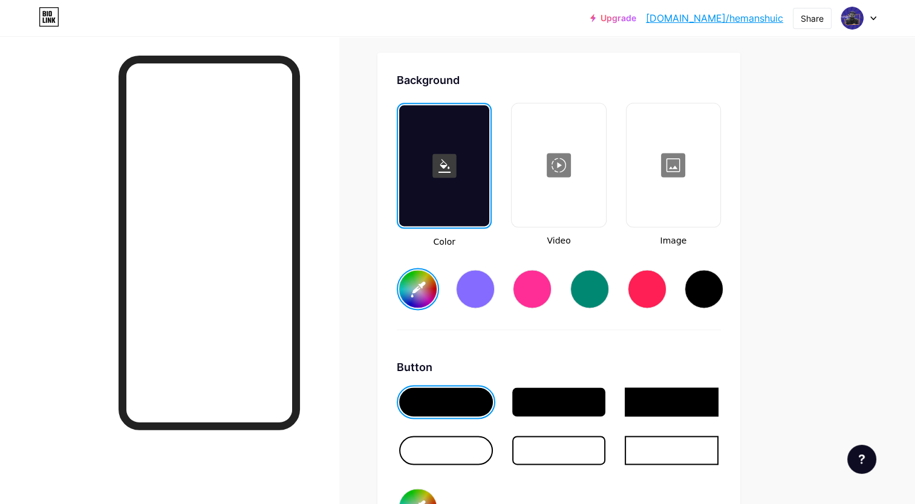
click at [477, 276] on div at bounding box center [475, 289] width 39 height 39
click at [567, 392] on div at bounding box center [559, 402] width 94 height 29
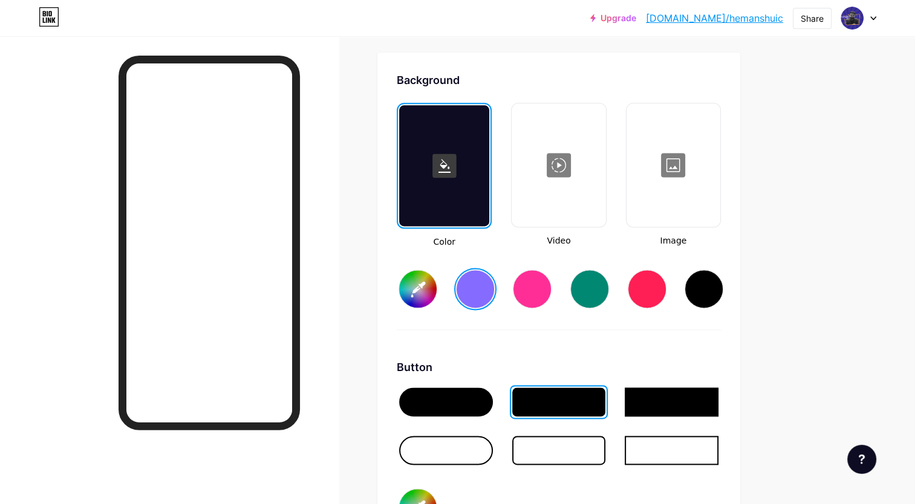
click at [557, 439] on div at bounding box center [559, 450] width 94 height 29
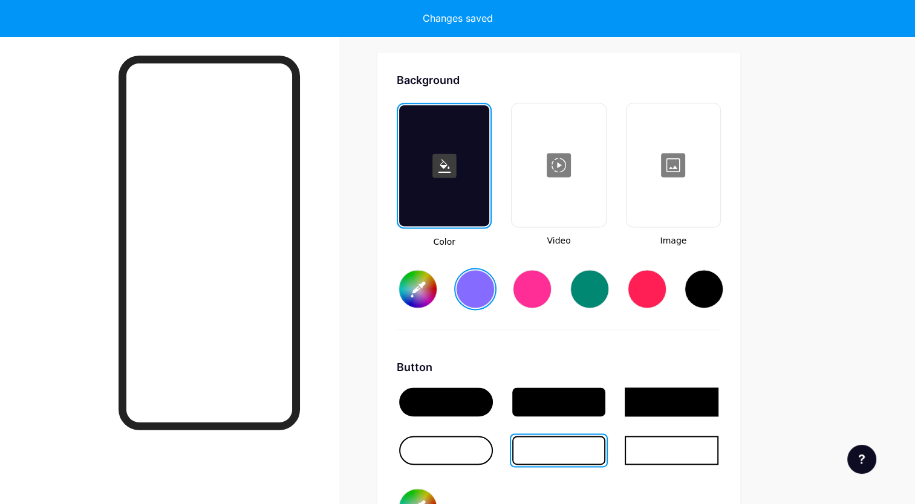
type input "#856bff"
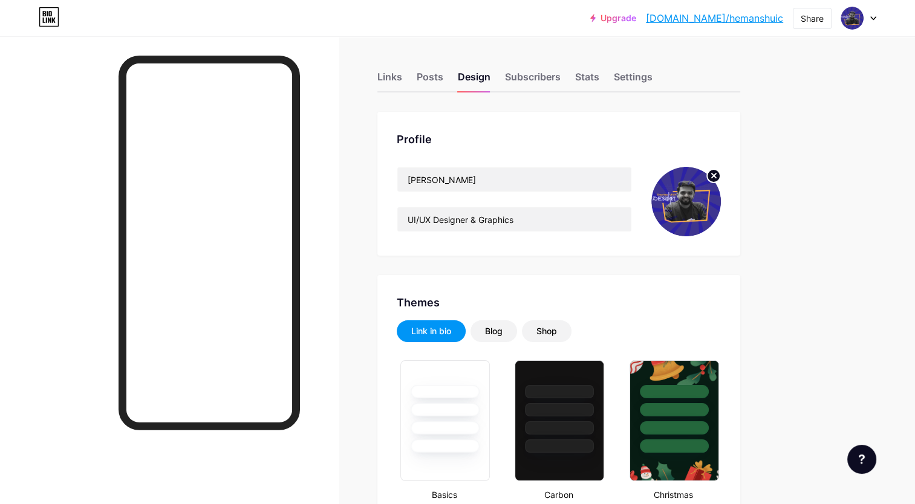
scroll to position [0, 0]
click at [388, 70] on div "Links" at bounding box center [389, 81] width 25 height 22
